Goal: Transaction & Acquisition: Purchase product/service

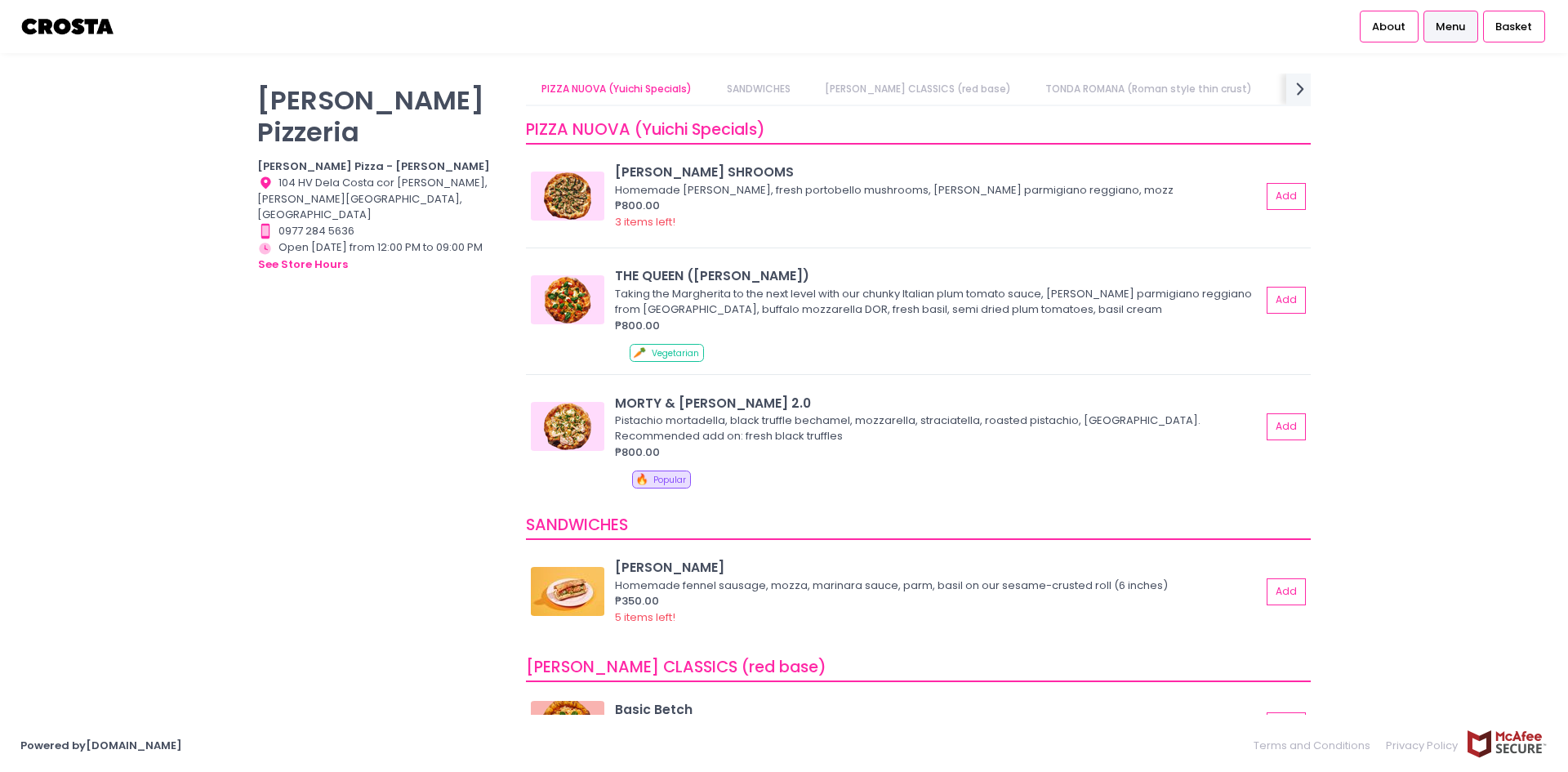
click at [48, 26] on img at bounding box center [68, 27] width 95 height 28
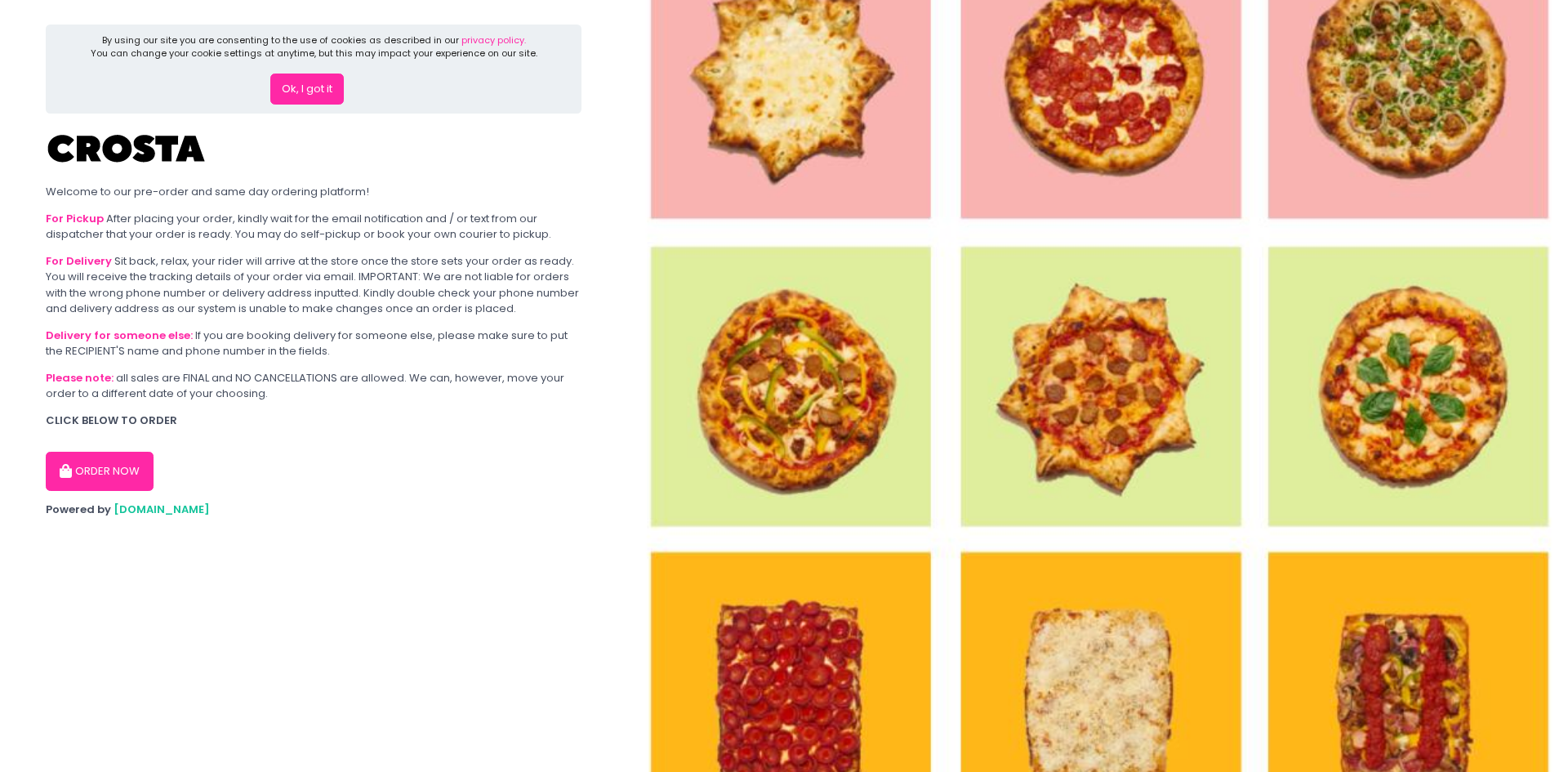
click at [77, 481] on button "ORDER NOW" at bounding box center [100, 471] width 108 height 39
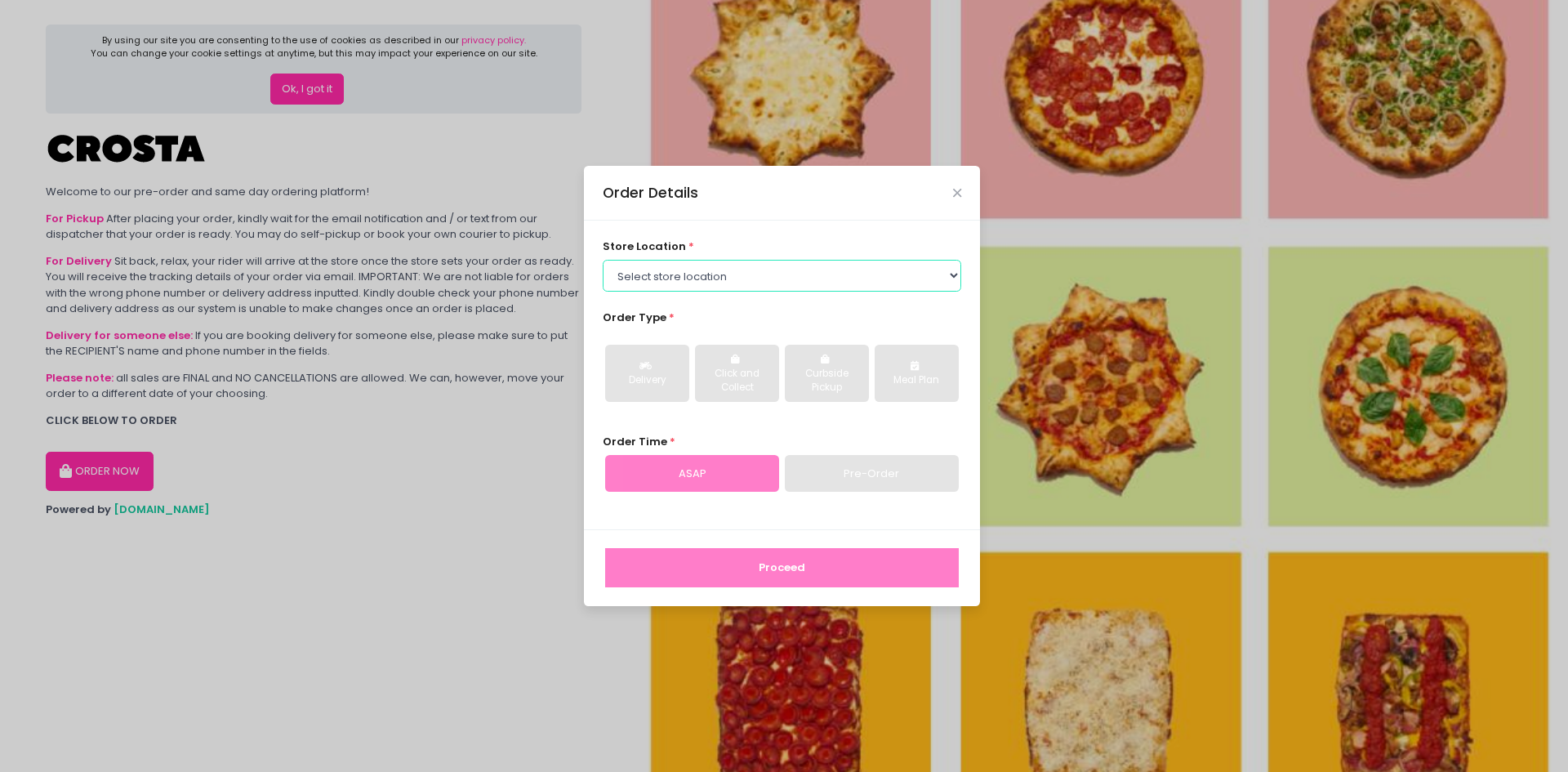
click at [783, 271] on select "Select store location [PERSON_NAME] Pizza - [PERSON_NAME] Pizza - [GEOGRAPHIC_D…" at bounding box center [782, 275] width 359 height 31
select select "65090bae48156caed44a5eb4"
click at [602, 260] on select "Select store location [PERSON_NAME] Pizza - [PERSON_NAME] Pizza - [GEOGRAPHIC_D…" at bounding box center [782, 275] width 359 height 31
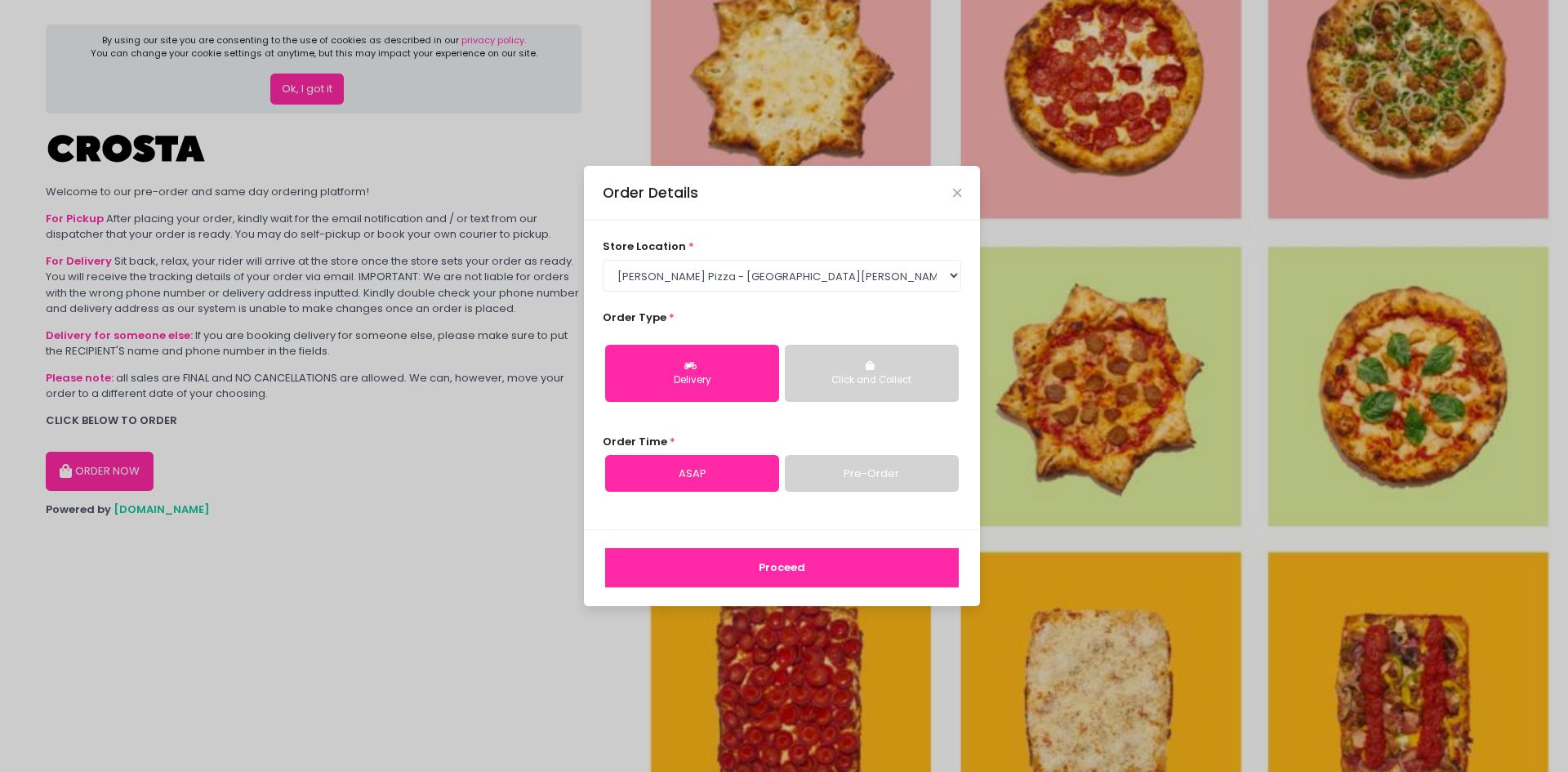
click at [812, 471] on link "Pre-Order" at bounding box center [872, 473] width 174 height 37
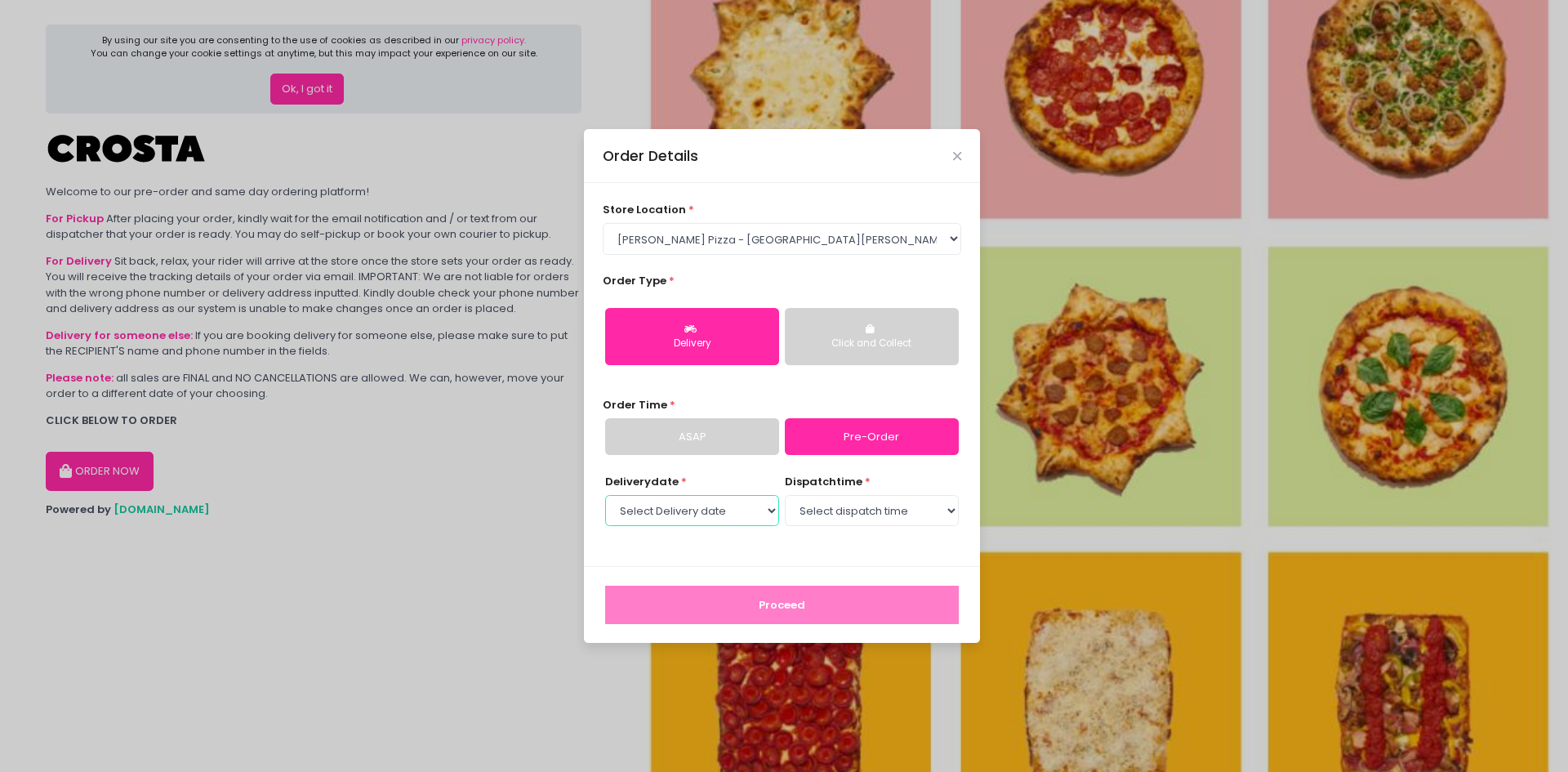
click at [722, 505] on select "Select Delivery date Wednesday, Oct 1st Thursday, Oct 2nd Friday, Oct 3rd Satur…" at bounding box center [692, 511] width 174 height 31
select select "2025-10-04"
click at [605, 496] on select "Select Delivery date Wednesday, Oct 1st Thursday, Oct 2nd Friday, Oct 3rd Satur…" at bounding box center [692, 511] width 174 height 31
click at [947, 516] on select "Select dispatch time 12:00 PM - 12:30 PM 12:30 PM - 01:00 PM 01:00 PM - 01:30 P…" at bounding box center [872, 511] width 174 height 31
select select "12:00"
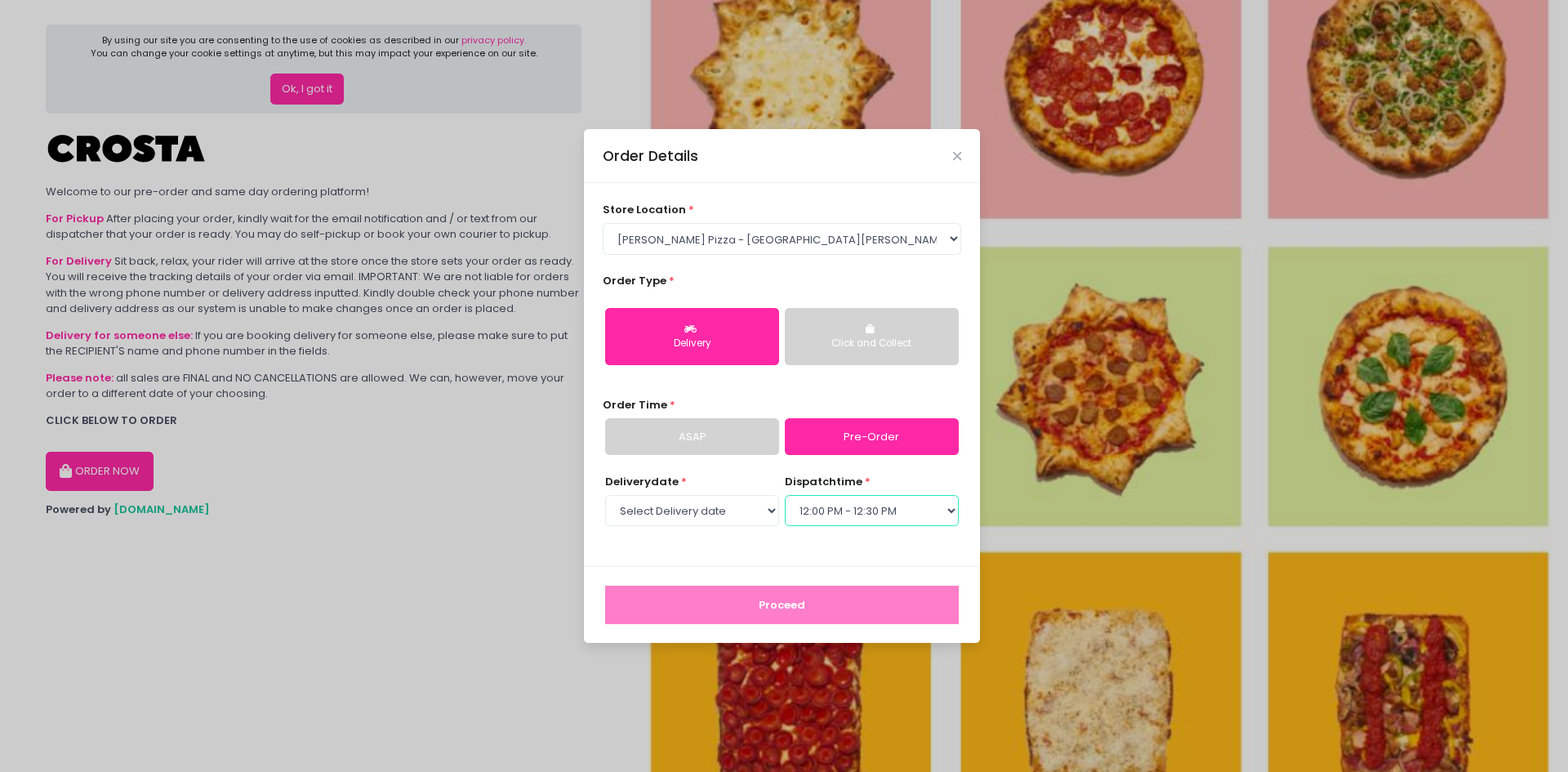
click at [785, 496] on select "Select dispatch time 12:00 PM - 12:30 PM 12:30 PM - 01:00 PM 01:00 PM - 01:30 P…" at bounding box center [872, 511] width 174 height 31
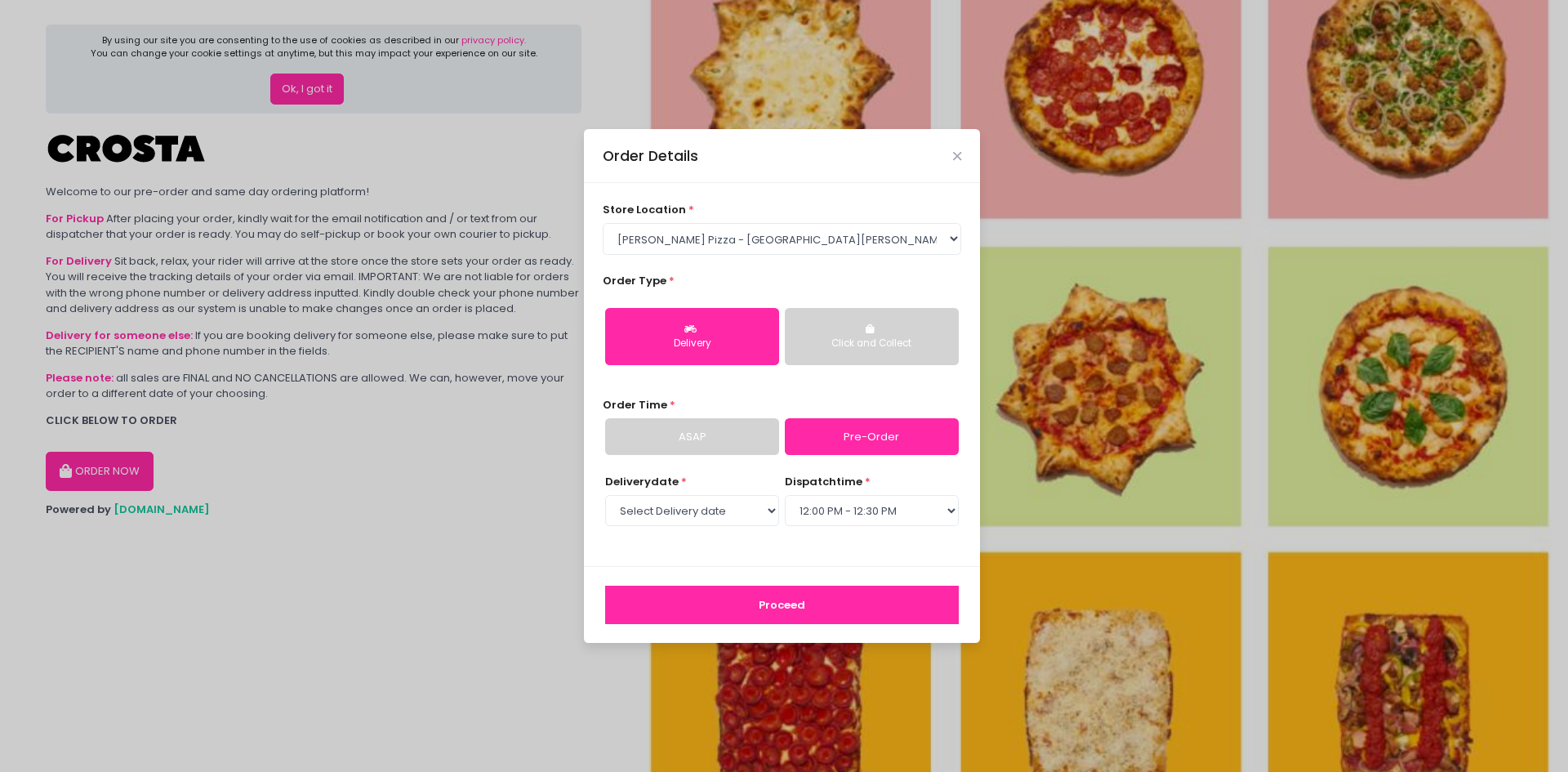
click at [721, 599] on button "Proceed" at bounding box center [782, 605] width 353 height 39
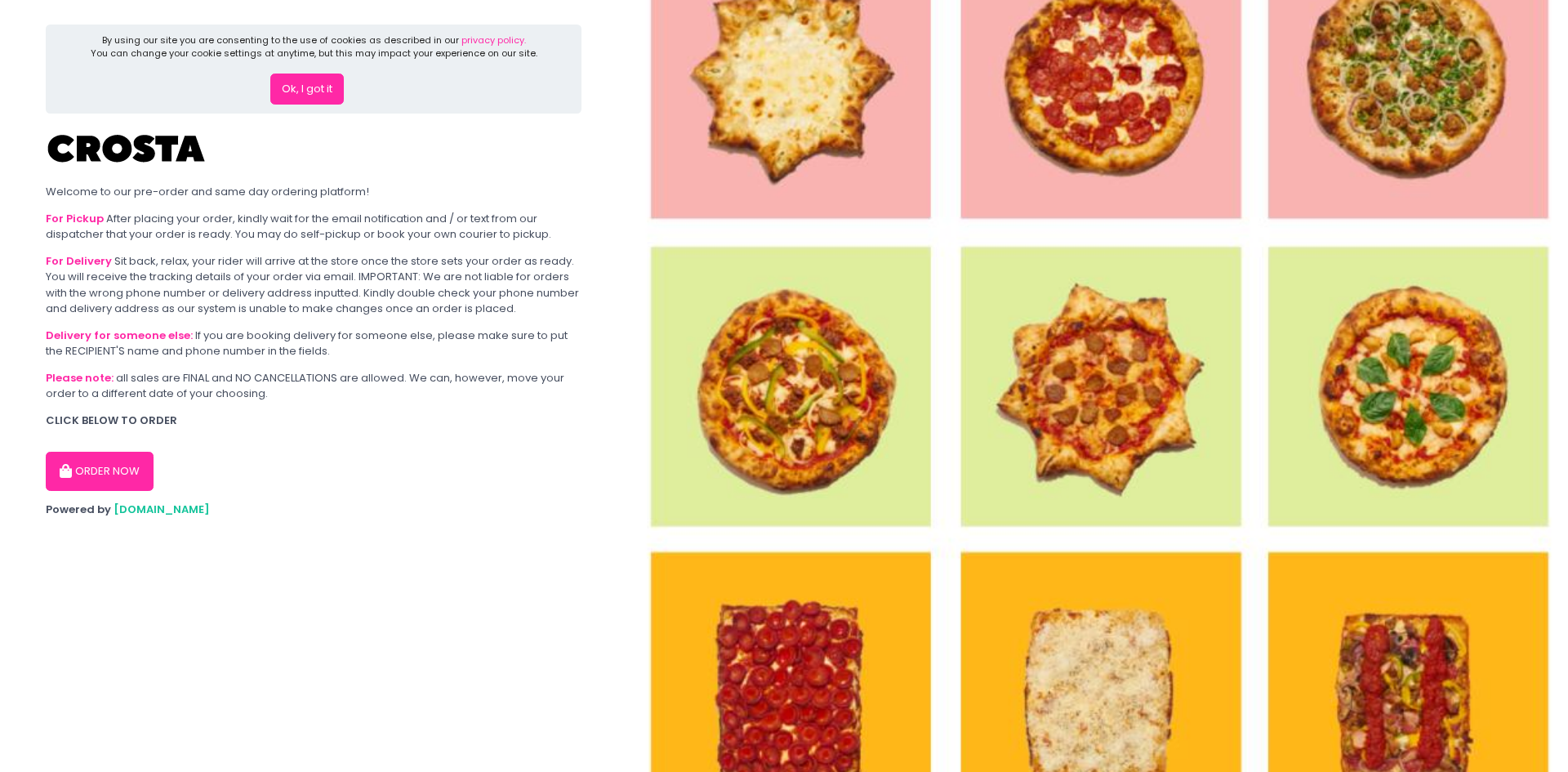
click at [100, 459] on button "ORDER NOW" at bounding box center [100, 471] width 108 height 39
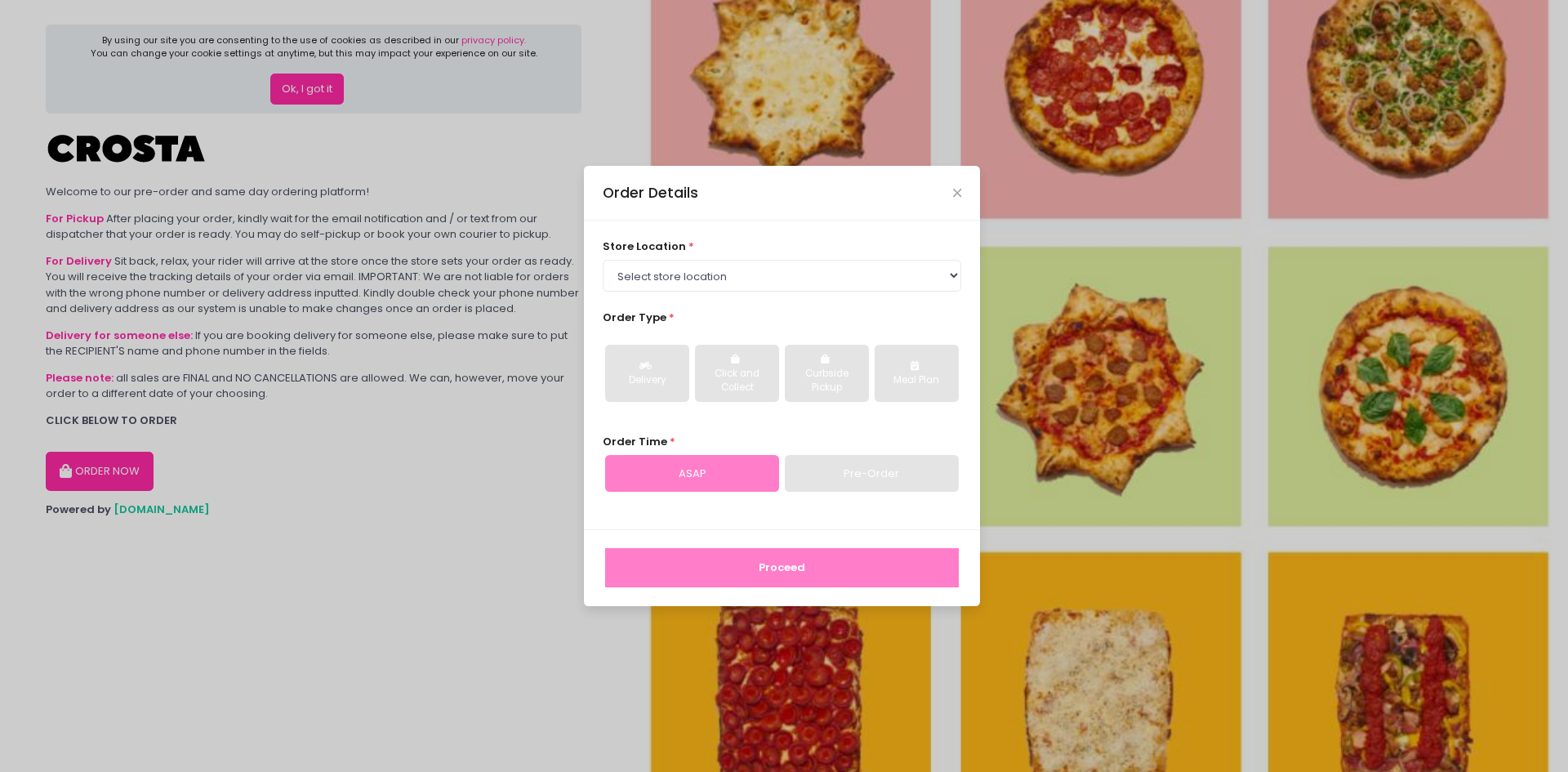
click at [811, 481] on div "Pre-Order" at bounding box center [872, 473] width 174 height 37
drag, startPoint x: 729, startPoint y: 272, endPoint x: 703, endPoint y: 325, distance: 59.0
click at [703, 325] on div "store location * Select store location [PERSON_NAME] Pizza - [PERSON_NAME] Pizz…" at bounding box center [782, 375] width 396 height 309
select select "5fabb2e53664a8677beaeb89"
click at [602, 260] on select "Select store location [PERSON_NAME] Pizza - [PERSON_NAME] Pizza - [GEOGRAPHIC_D…" at bounding box center [782, 275] width 359 height 31
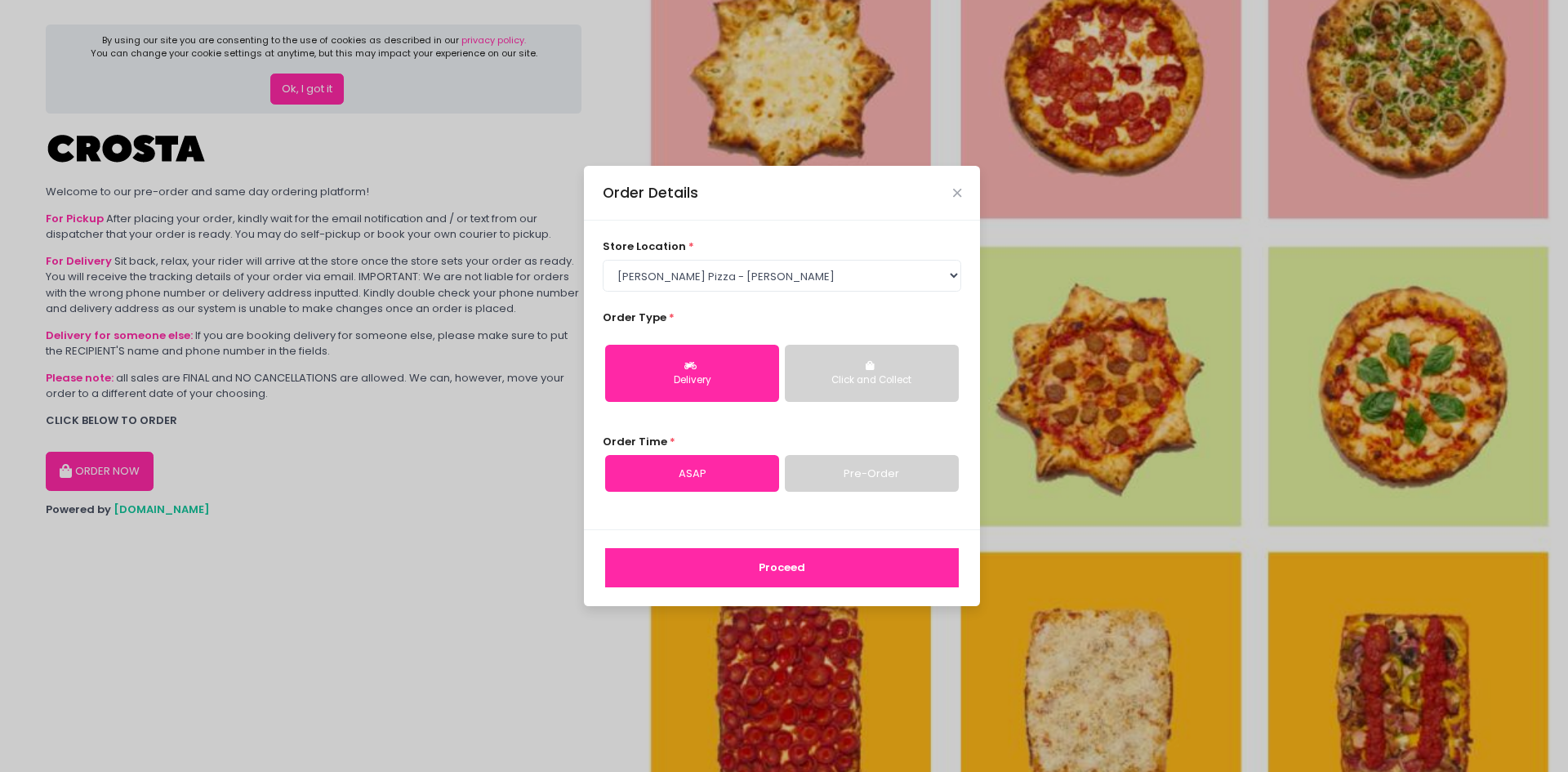
click at [888, 485] on link "Pre-Order" at bounding box center [872, 473] width 174 height 37
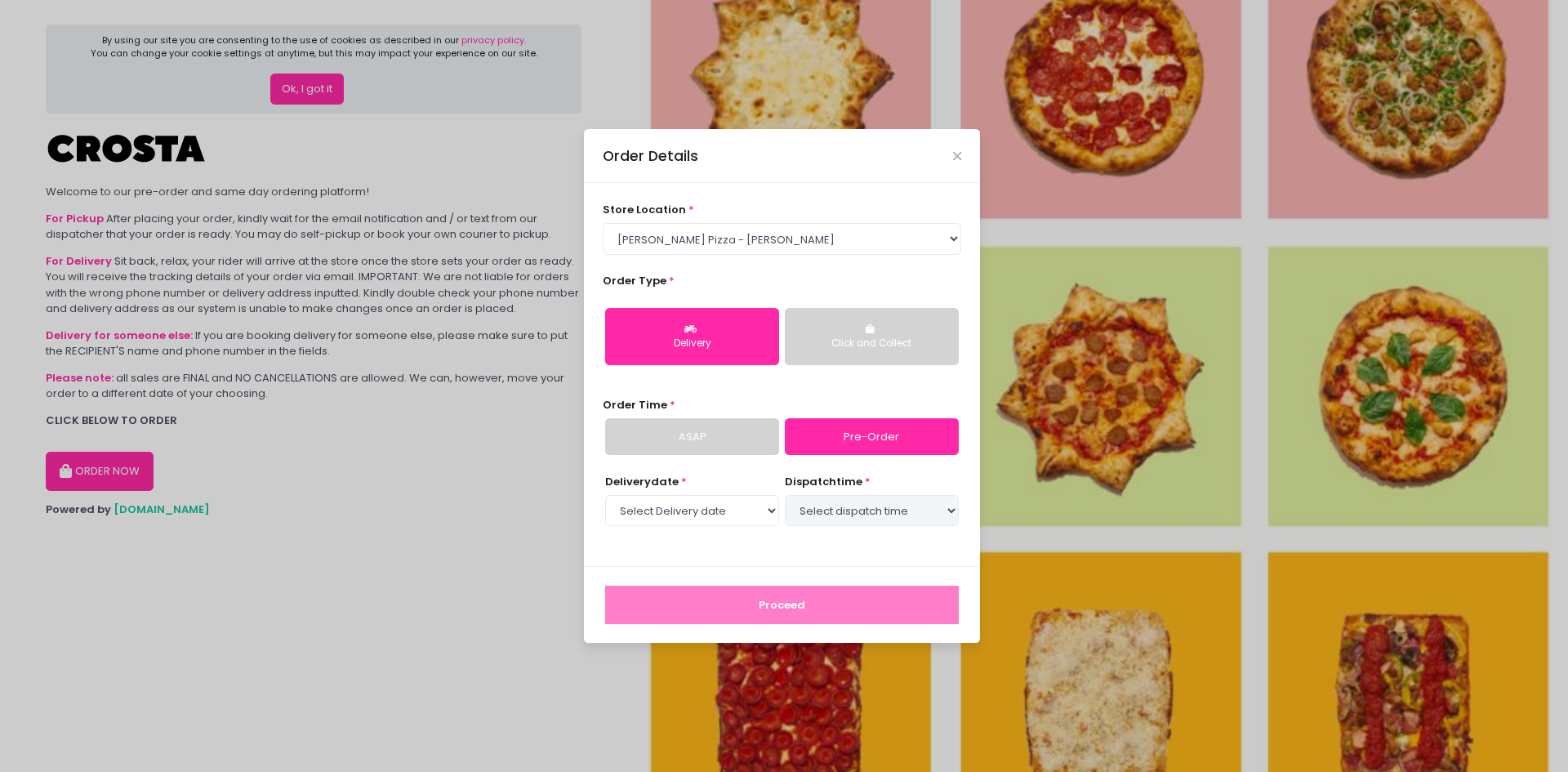
select select "[DATE]"
click at [822, 518] on select "Select dispatch time 06:30 PM - 07:00 PM 07:00 PM - 07:30 PM 07:30 PM - 08:00 P…" at bounding box center [872, 511] width 174 height 31
select select "18:30"
click at [785, 496] on select "Select dispatch time 06:30 PM - 07:00 PM 07:00 PM - 07:30 PM 07:30 PM - 08:00 P…" at bounding box center [872, 511] width 174 height 31
